Goal: Download file/media

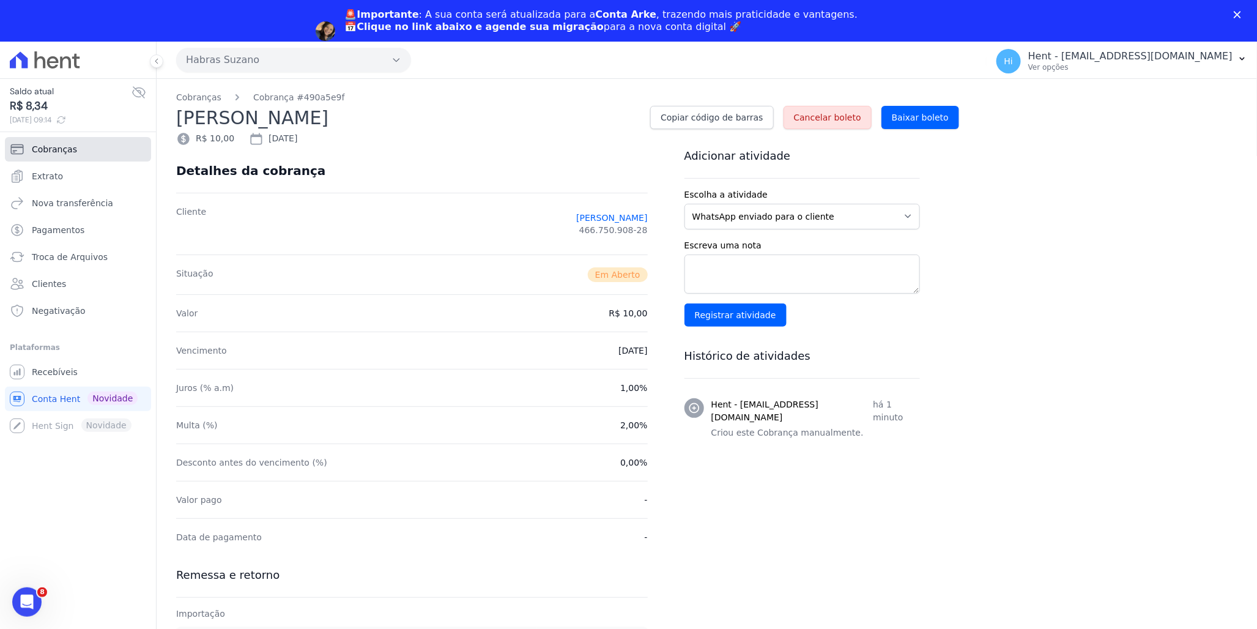
click at [58, 141] on link "Cobranças" at bounding box center [78, 149] width 146 height 24
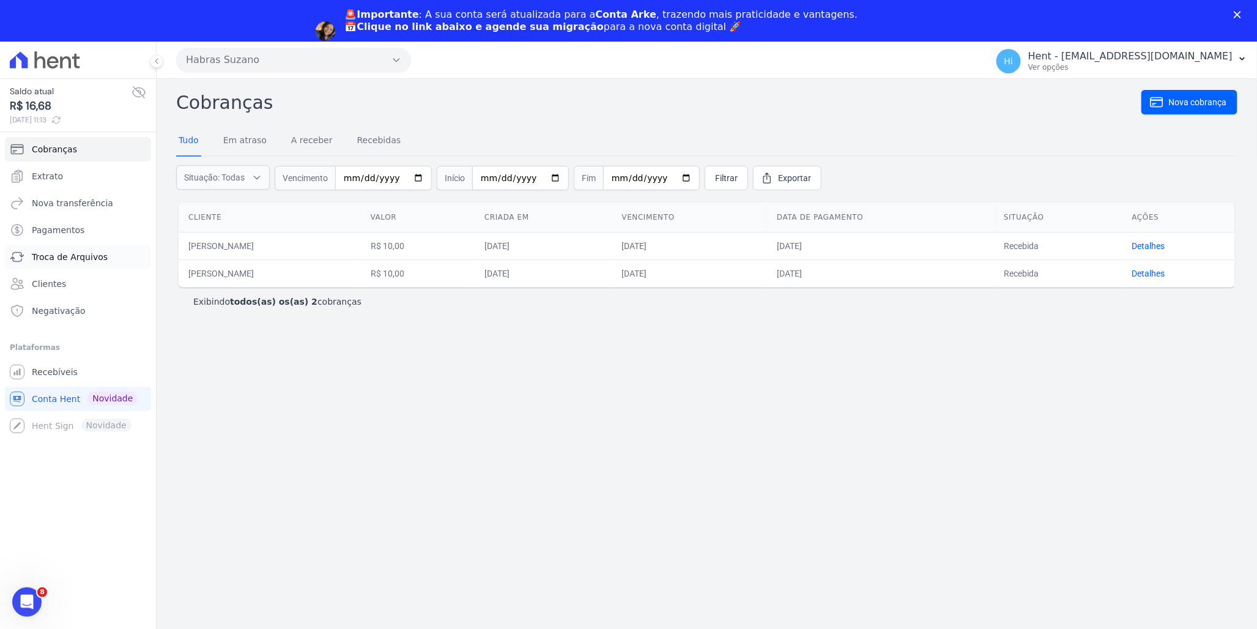
click at [91, 251] on span "Troca de Arquivos" at bounding box center [70, 257] width 76 height 12
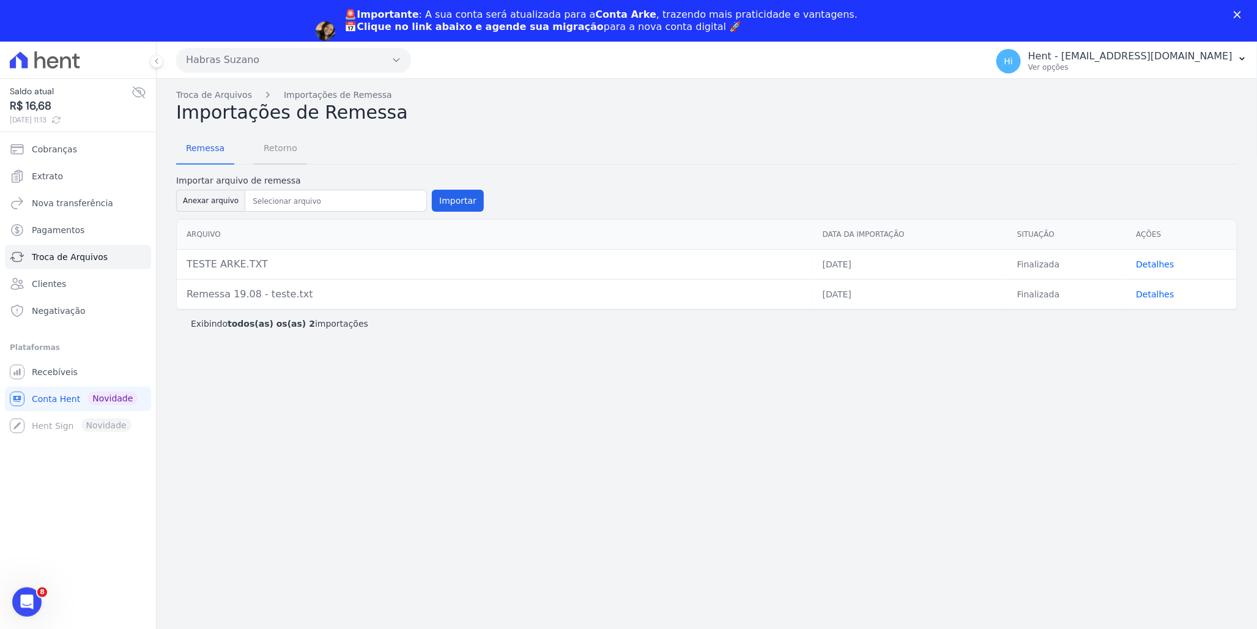
click at [270, 146] on span "Retorno" at bounding box center [280, 148] width 48 height 24
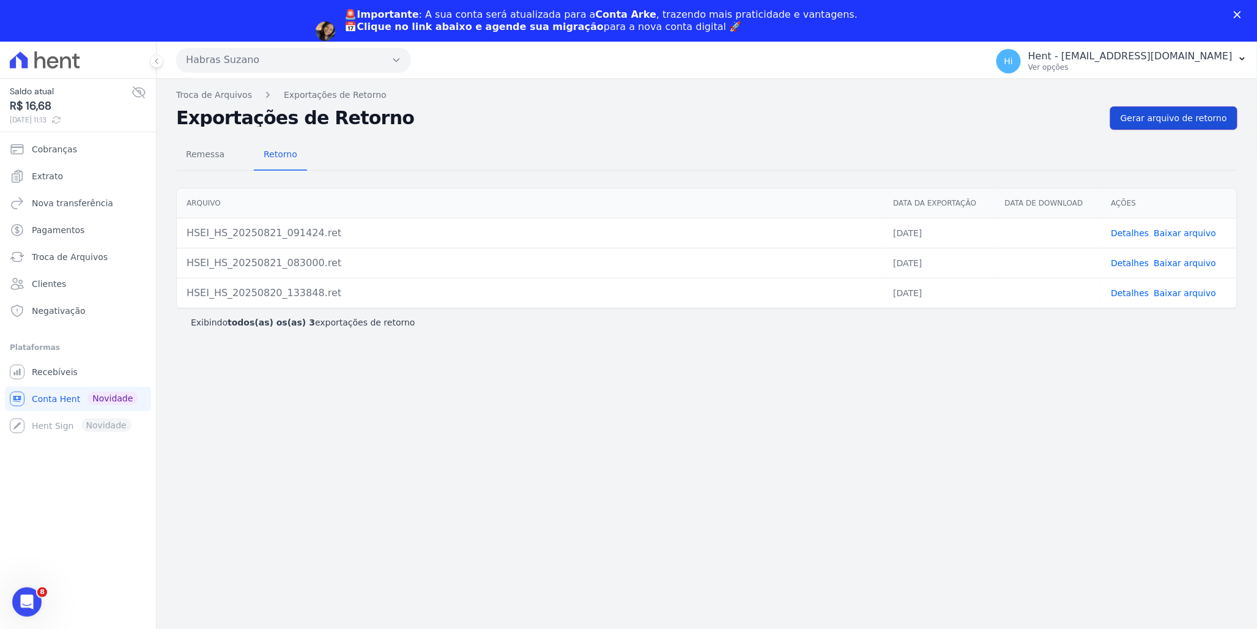
click at [1167, 111] on link "Gerar arquivo de retorno" at bounding box center [1173, 117] width 127 height 23
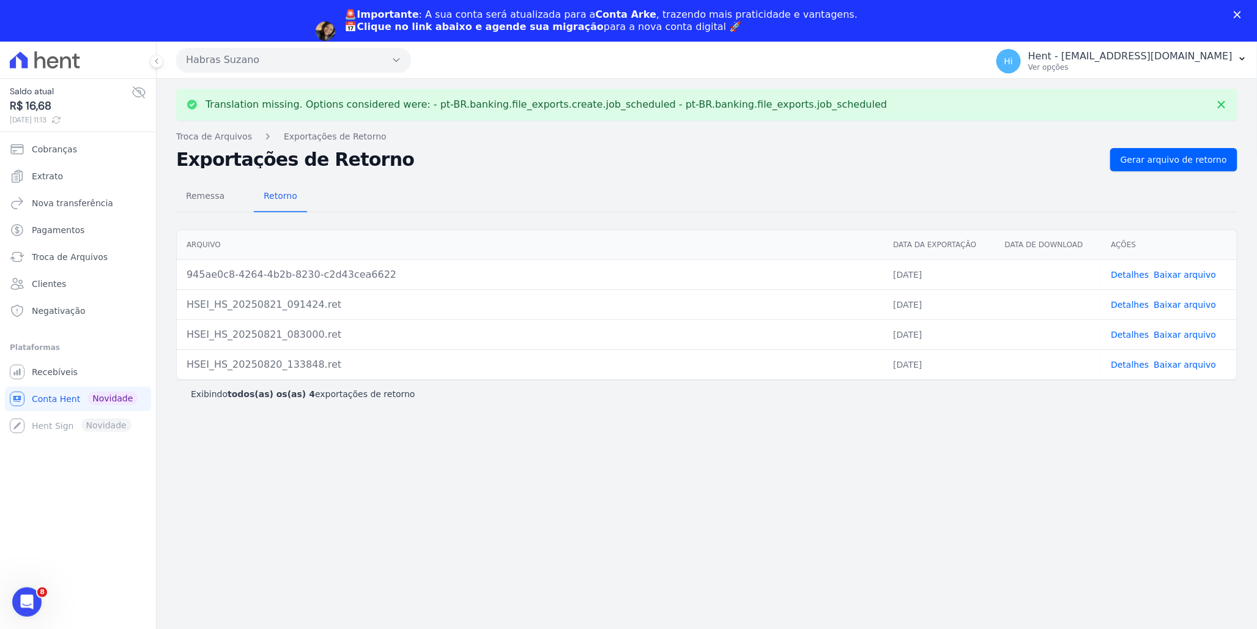
click at [1142, 276] on link "Detalhes" at bounding box center [1130, 275] width 38 height 10
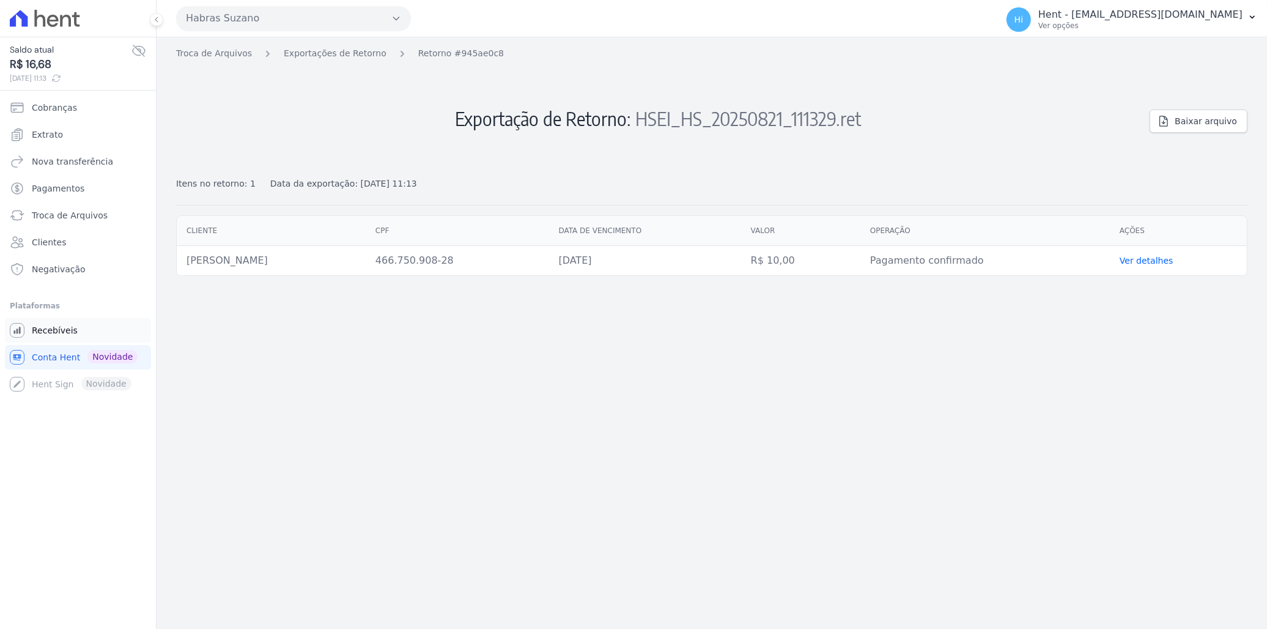
click at [53, 322] on link "Recebíveis" at bounding box center [78, 330] width 146 height 24
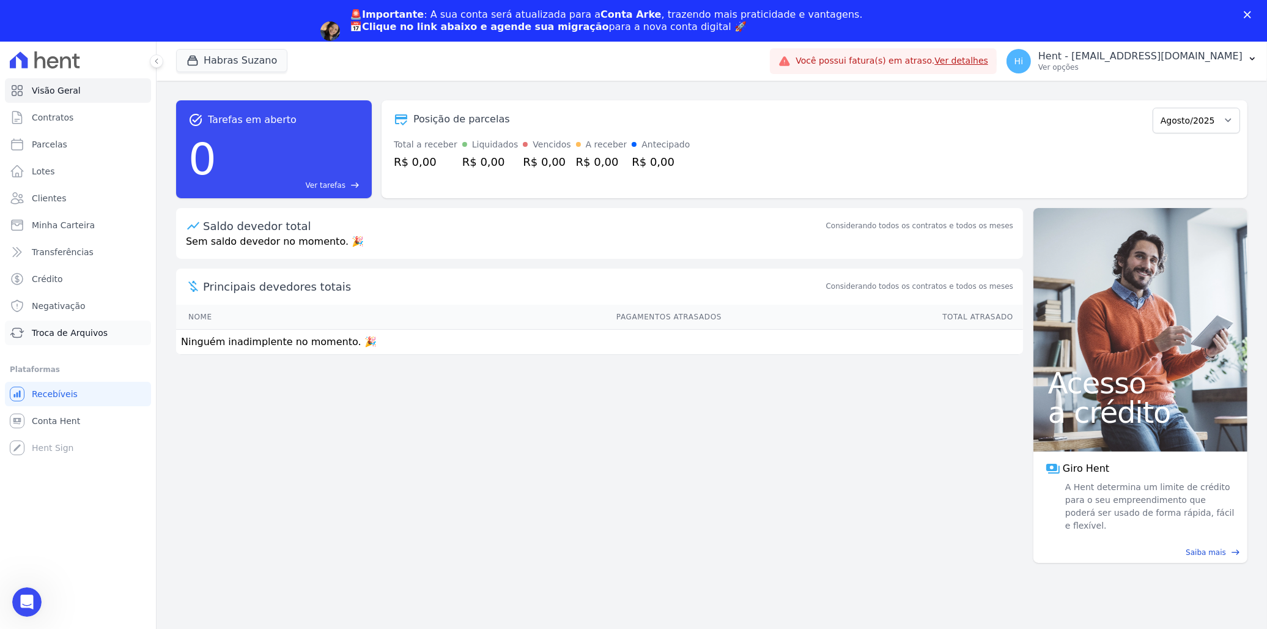
click at [59, 332] on span "Troca de Arquivos" at bounding box center [70, 333] width 76 height 12
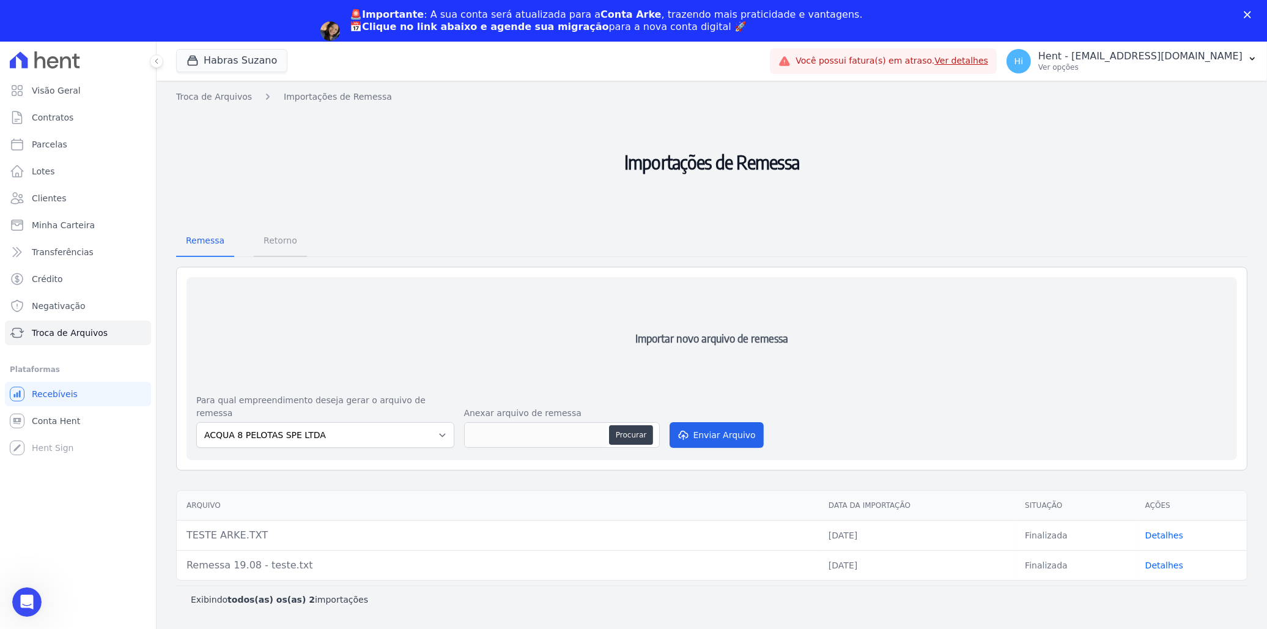
click at [276, 239] on span "Retorno" at bounding box center [280, 240] width 48 height 24
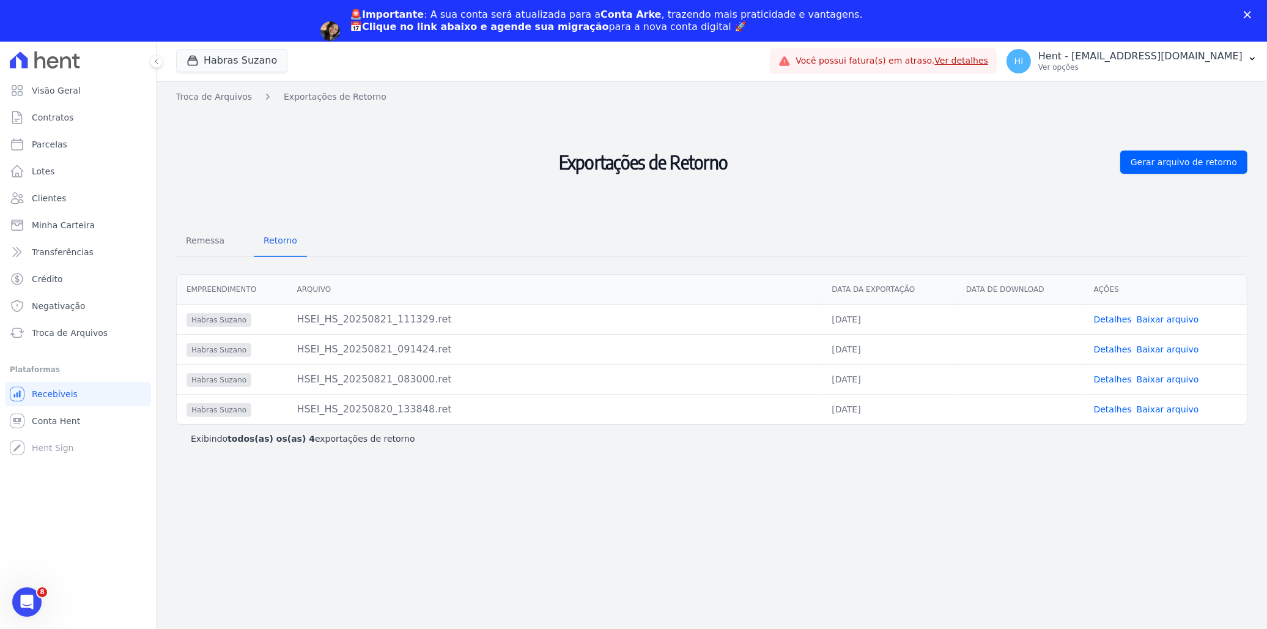
click at [1116, 317] on link "Detalhes" at bounding box center [1113, 319] width 38 height 10
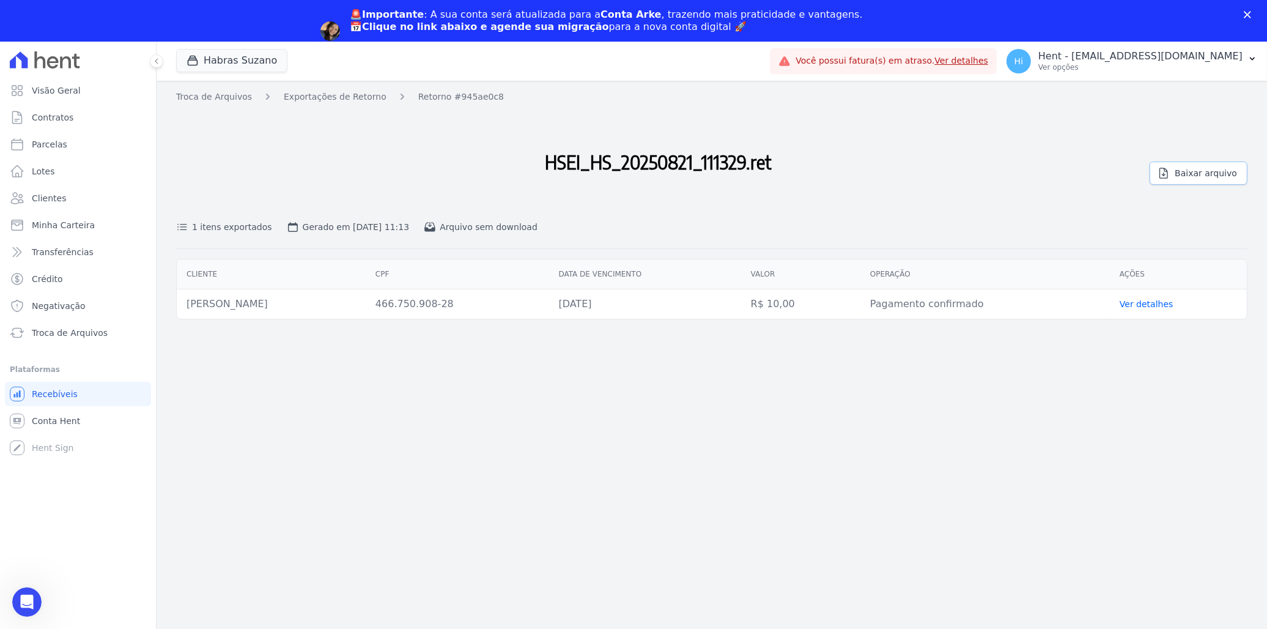
click at [1187, 171] on span "Baixar arquivo" at bounding box center [1206, 173] width 62 height 12
click at [913, 192] on h2 "HSEI_HS_20250821_111329.ret" at bounding box center [658, 162] width 964 height 108
